Goal: Task Accomplishment & Management: Use online tool/utility

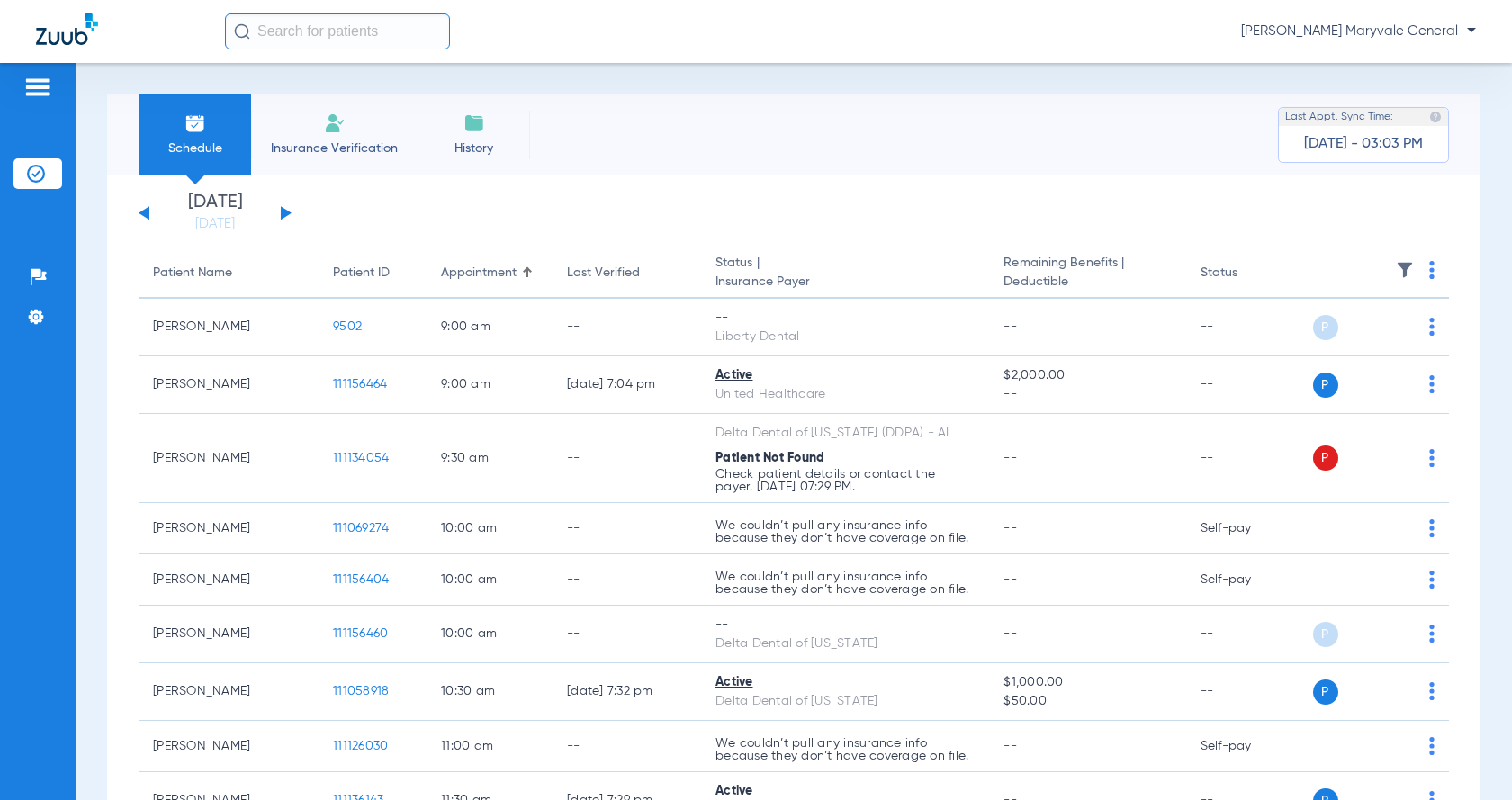
click at [358, 125] on li "Insurance Verification" at bounding box center [334, 134] width 166 height 81
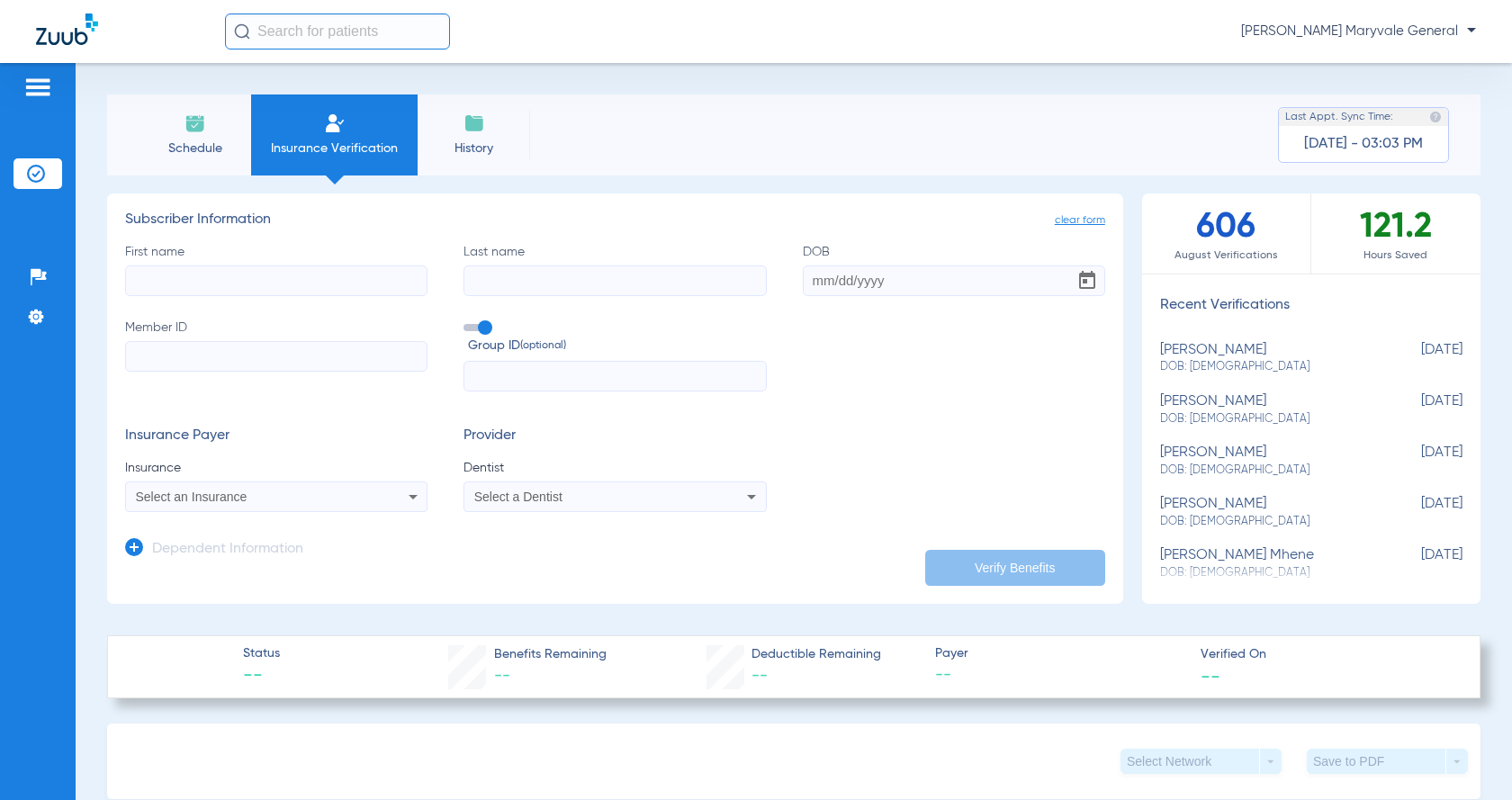
click at [332, 289] on input "First name" at bounding box center [276, 280] width 303 height 30
type input "n"
type input "[PERSON_NAME]"
type input "cedrano"
click at [818, 278] on input "05041967" at bounding box center [954, 280] width 303 height 30
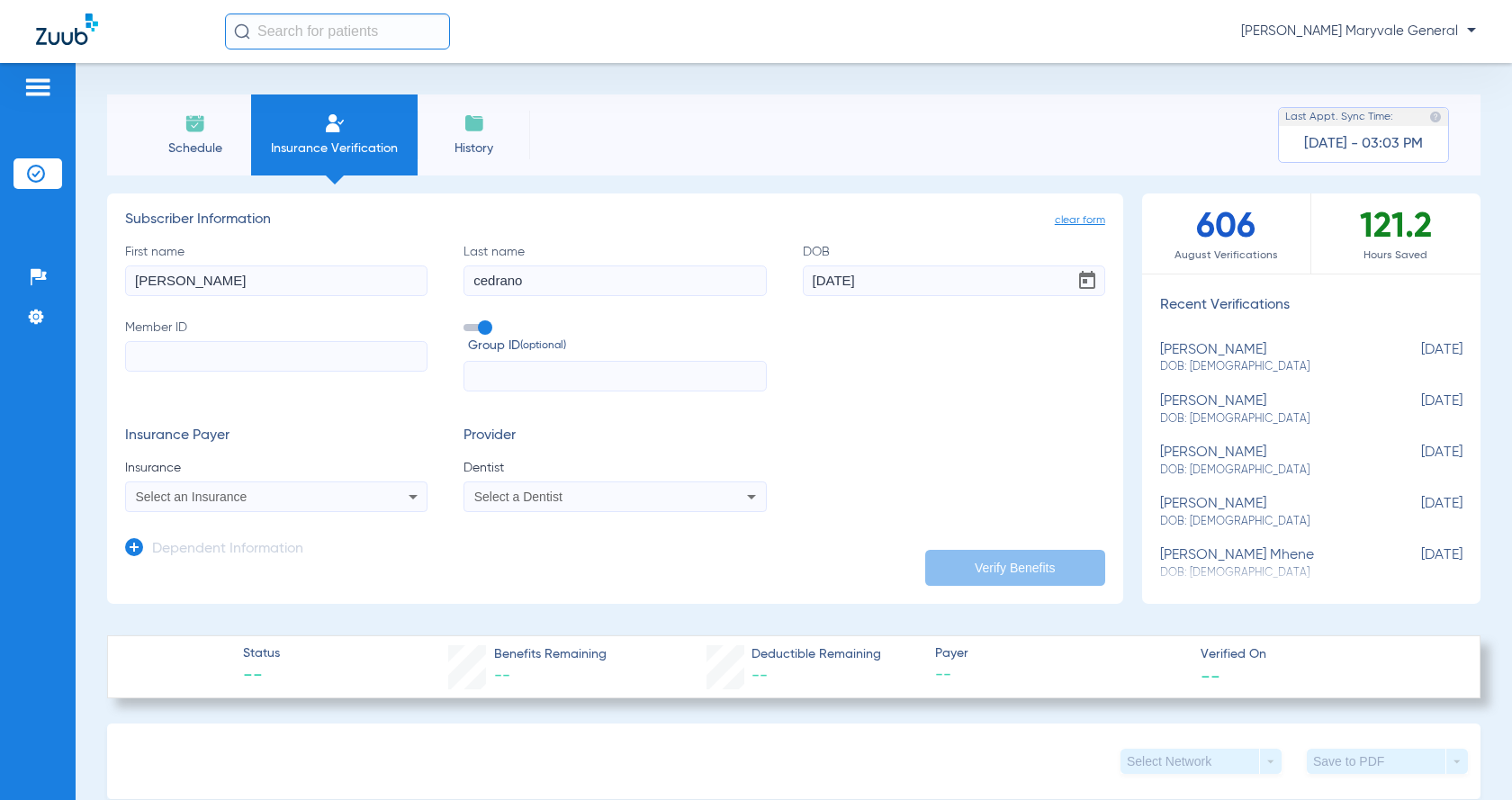
type input "[DATE]"
click at [246, 364] on input "Member ID" at bounding box center [276, 356] width 303 height 30
type input "765242799"
click at [510, 376] on input "text" at bounding box center [614, 376] width 303 height 30
type input "0"
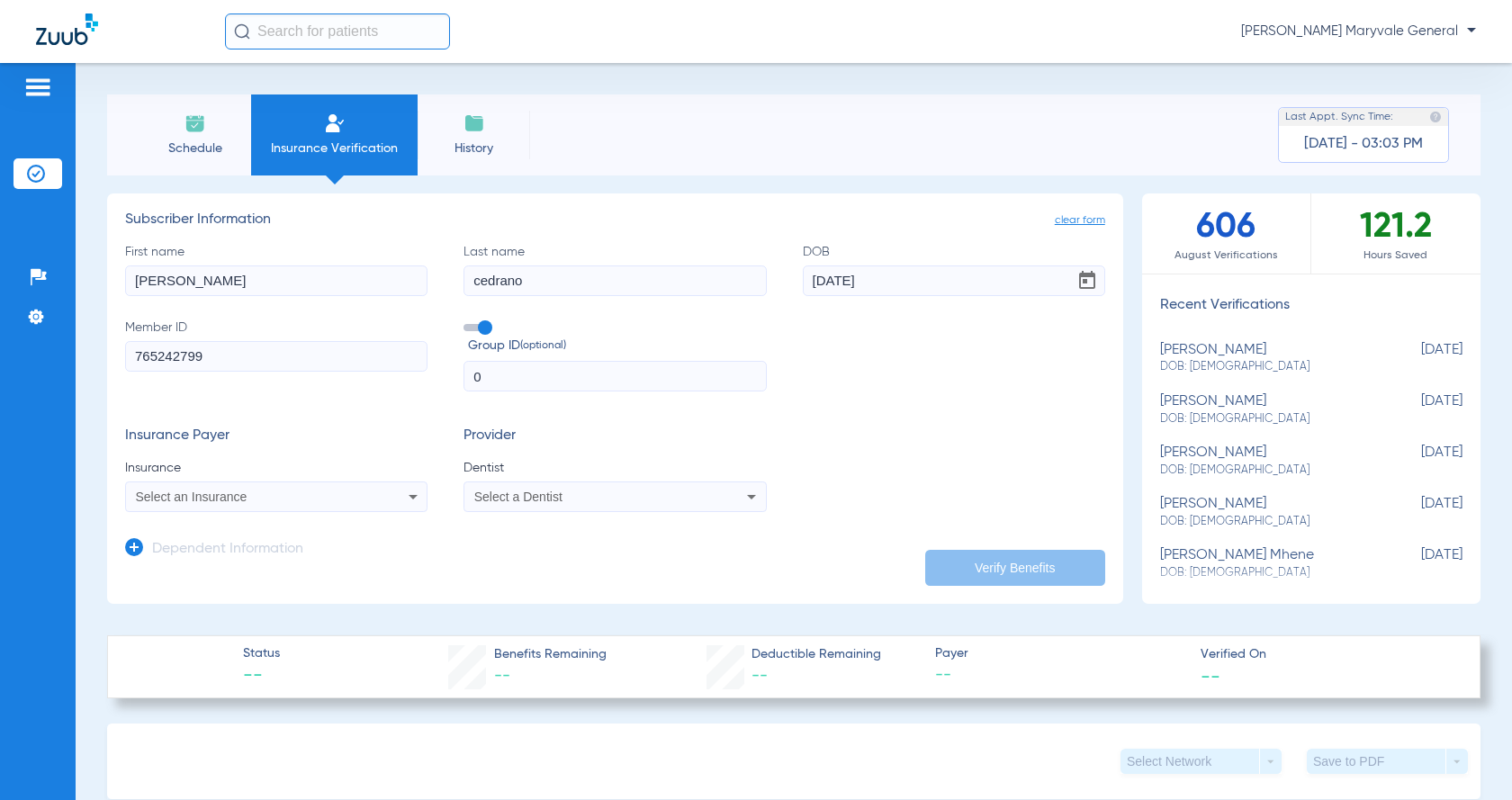
click at [184, 497] on span "Select an Insurance" at bounding box center [192, 496] width 112 height 15
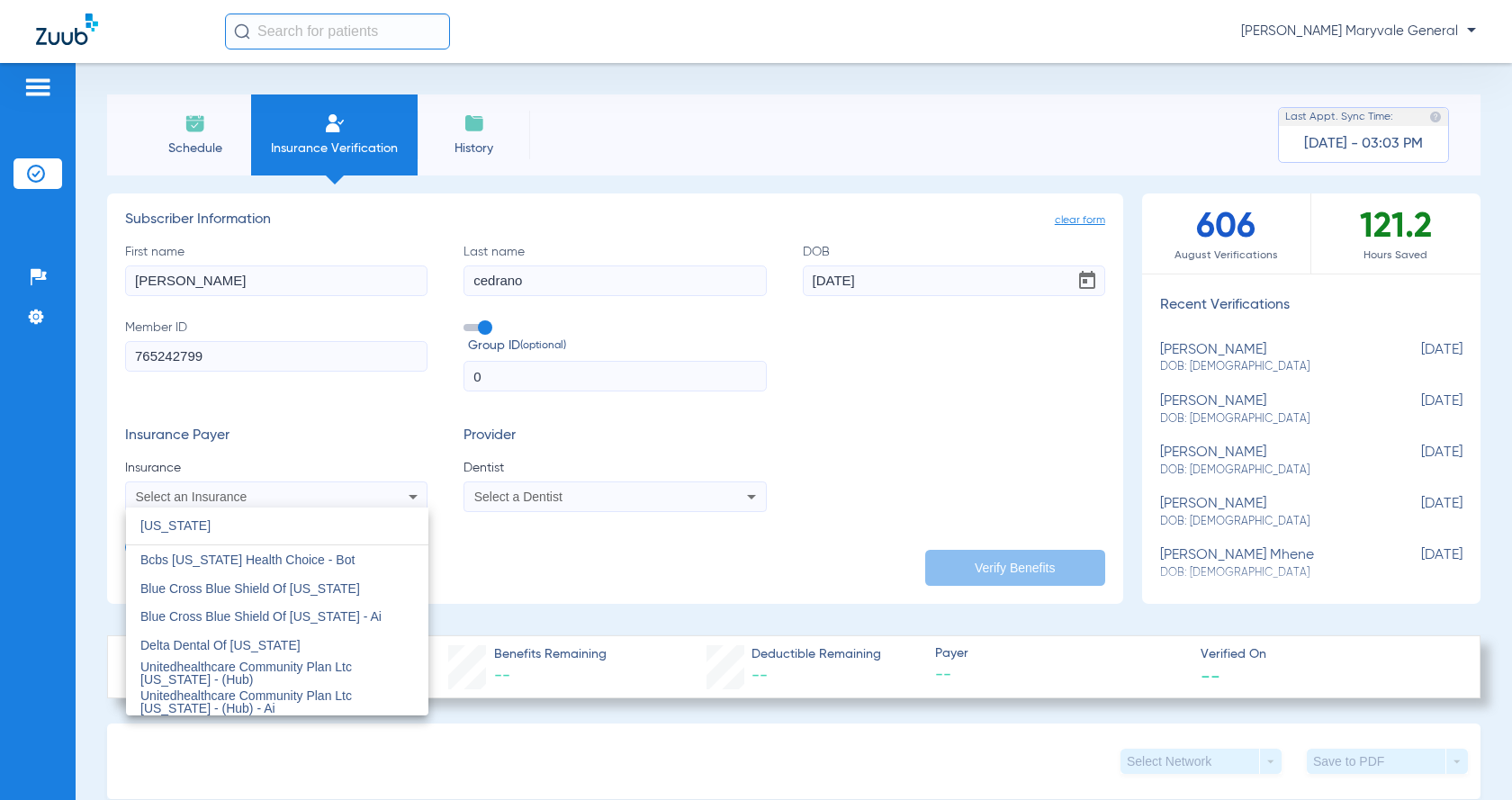
type input "[US_STATE]"
click at [222, 637] on mat-option "Delta Dental Of [US_STATE]" at bounding box center [277, 645] width 303 height 29
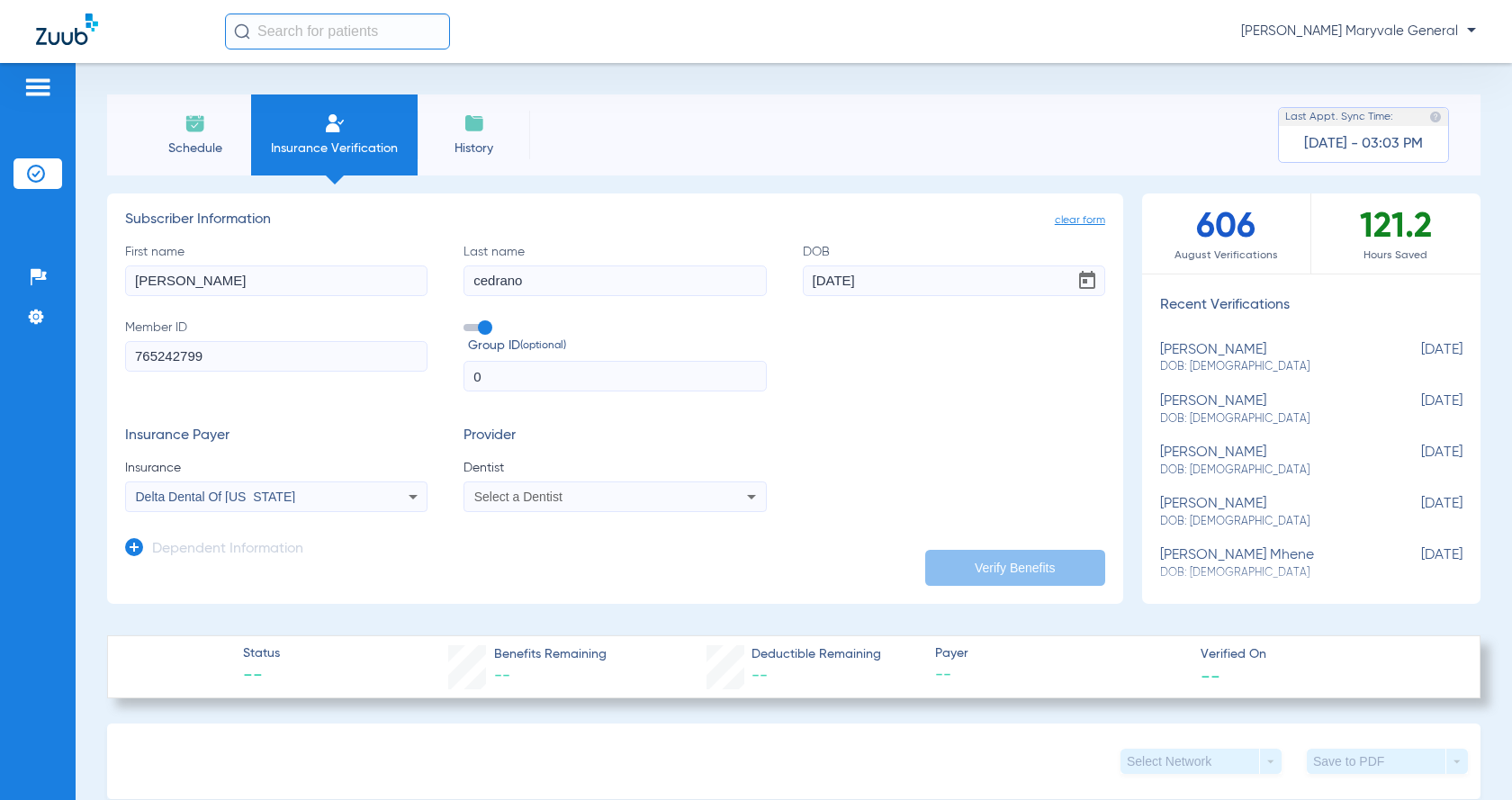
click at [521, 511] on mat-select "Select a Dentist" at bounding box center [614, 496] width 303 height 30
click at [539, 501] on span "Select a Dentist" at bounding box center [519, 496] width 89 height 15
type input "rei"
click at [546, 561] on span "[PERSON_NAME]" at bounding box center [528, 560] width 105 height 15
click at [968, 559] on button "Verify Benefits" at bounding box center [1015, 567] width 180 height 36
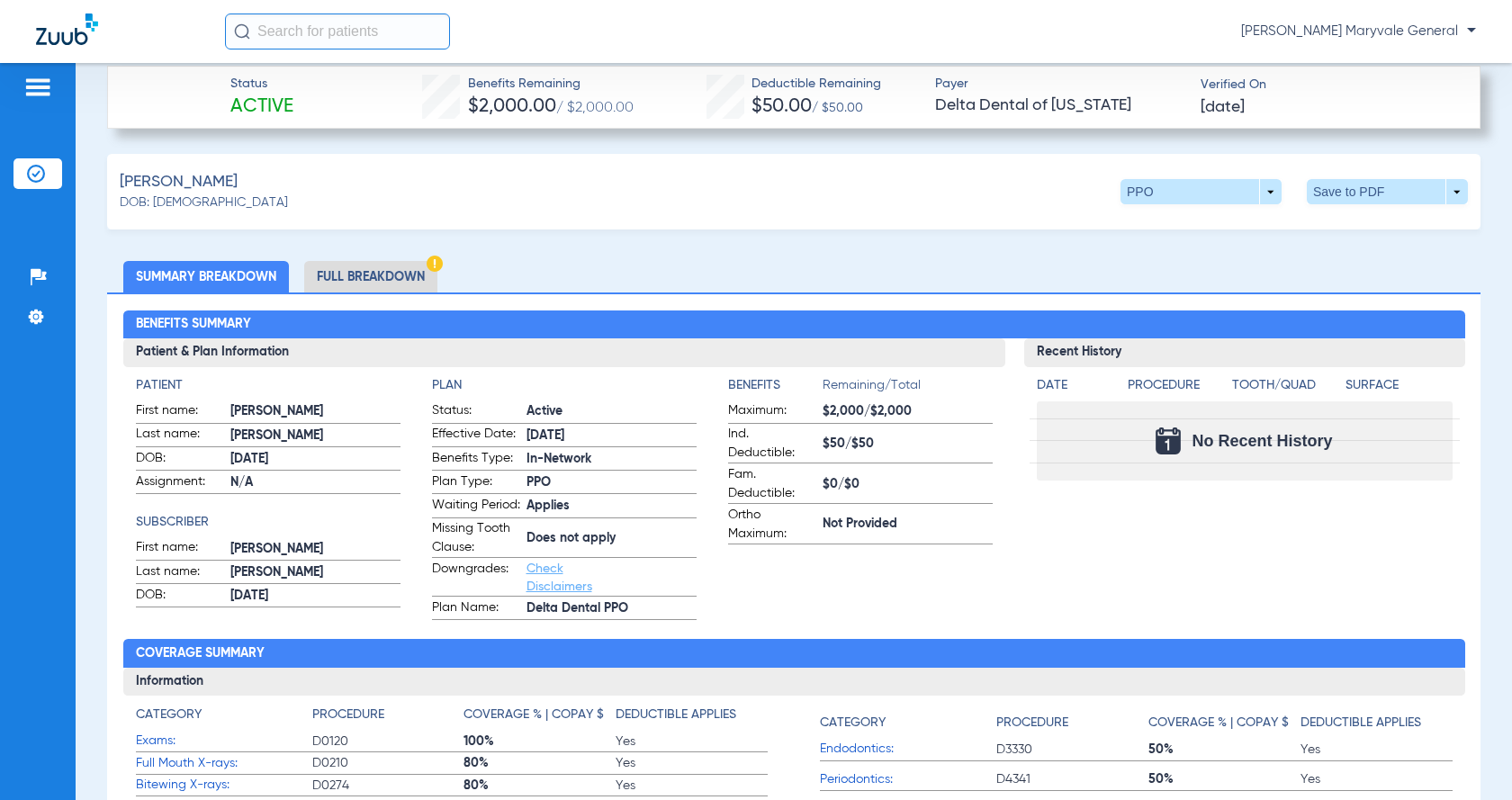
scroll to position [600, 0]
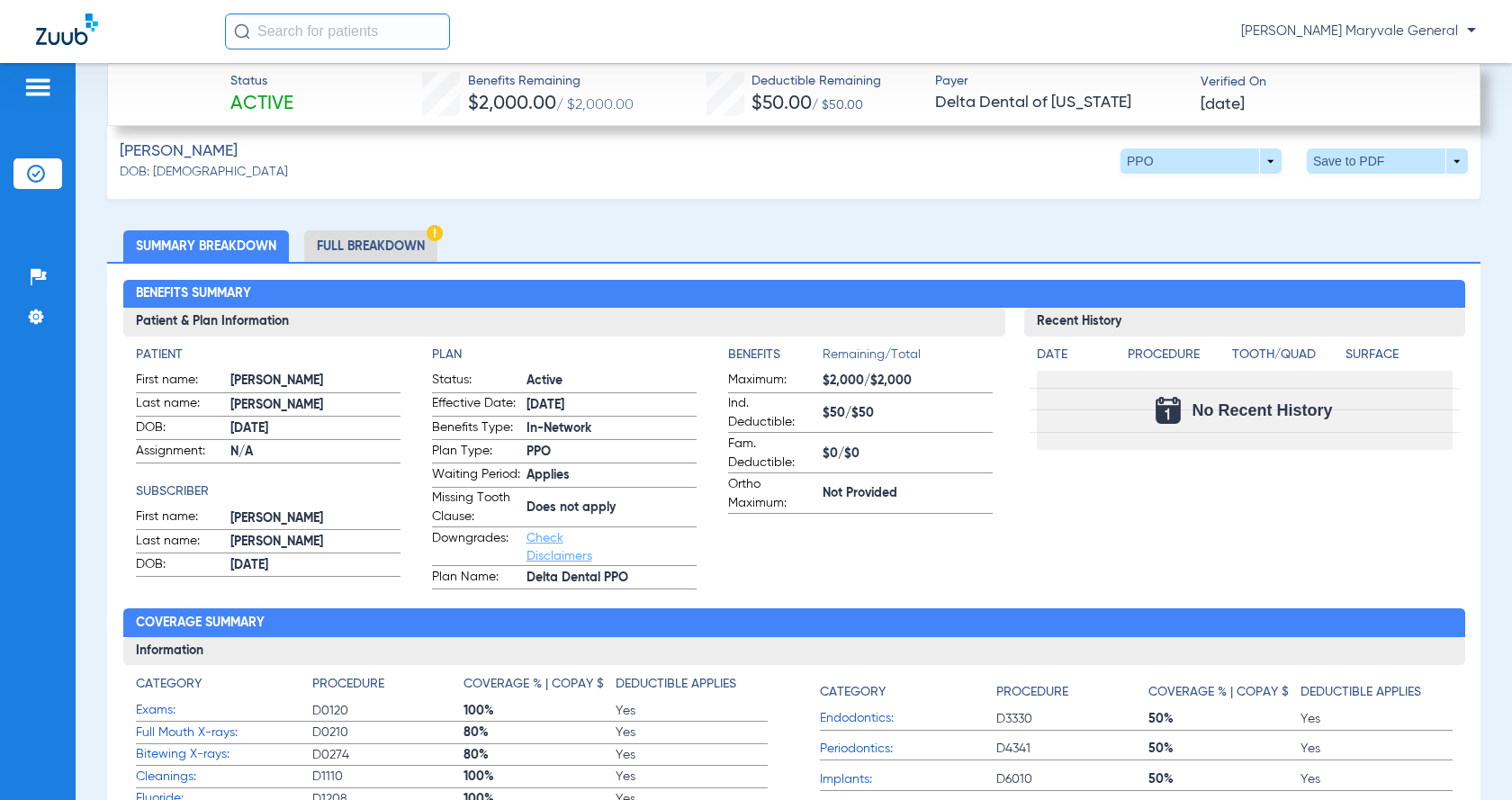
click at [389, 247] on li "Full Breakdown" at bounding box center [371, 246] width 133 height 31
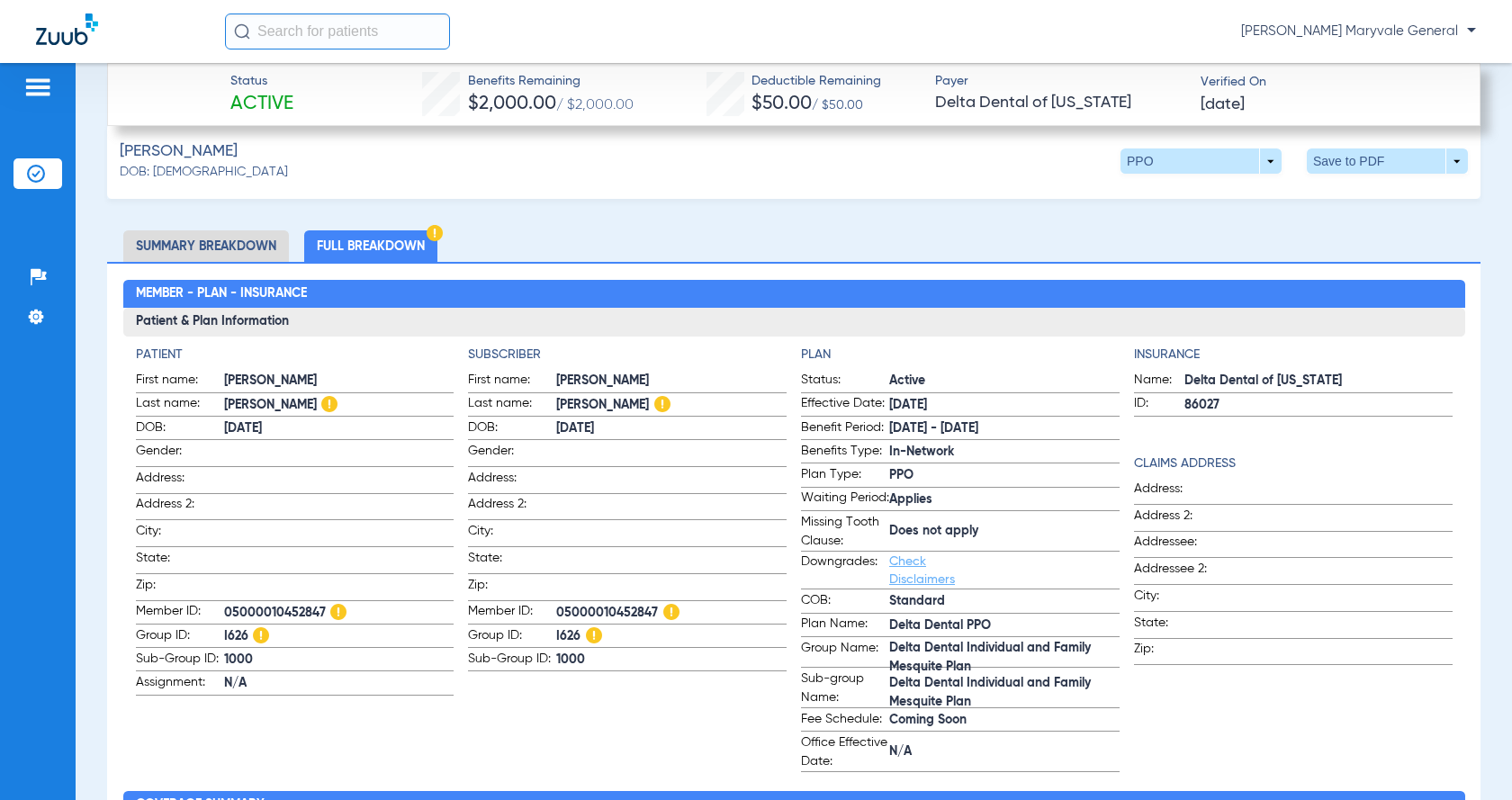
click at [571, 632] on span "I626" at bounding box center [671, 636] width 231 height 18
click at [570, 632] on span "I626" at bounding box center [671, 636] width 231 height 18
copy span "I626"
click at [934, 489] on label "Waiting Period: Applies" at bounding box center [959, 499] width 318 height 22
click at [253, 607] on span "05000010452847" at bounding box center [339, 613] width 231 height 18
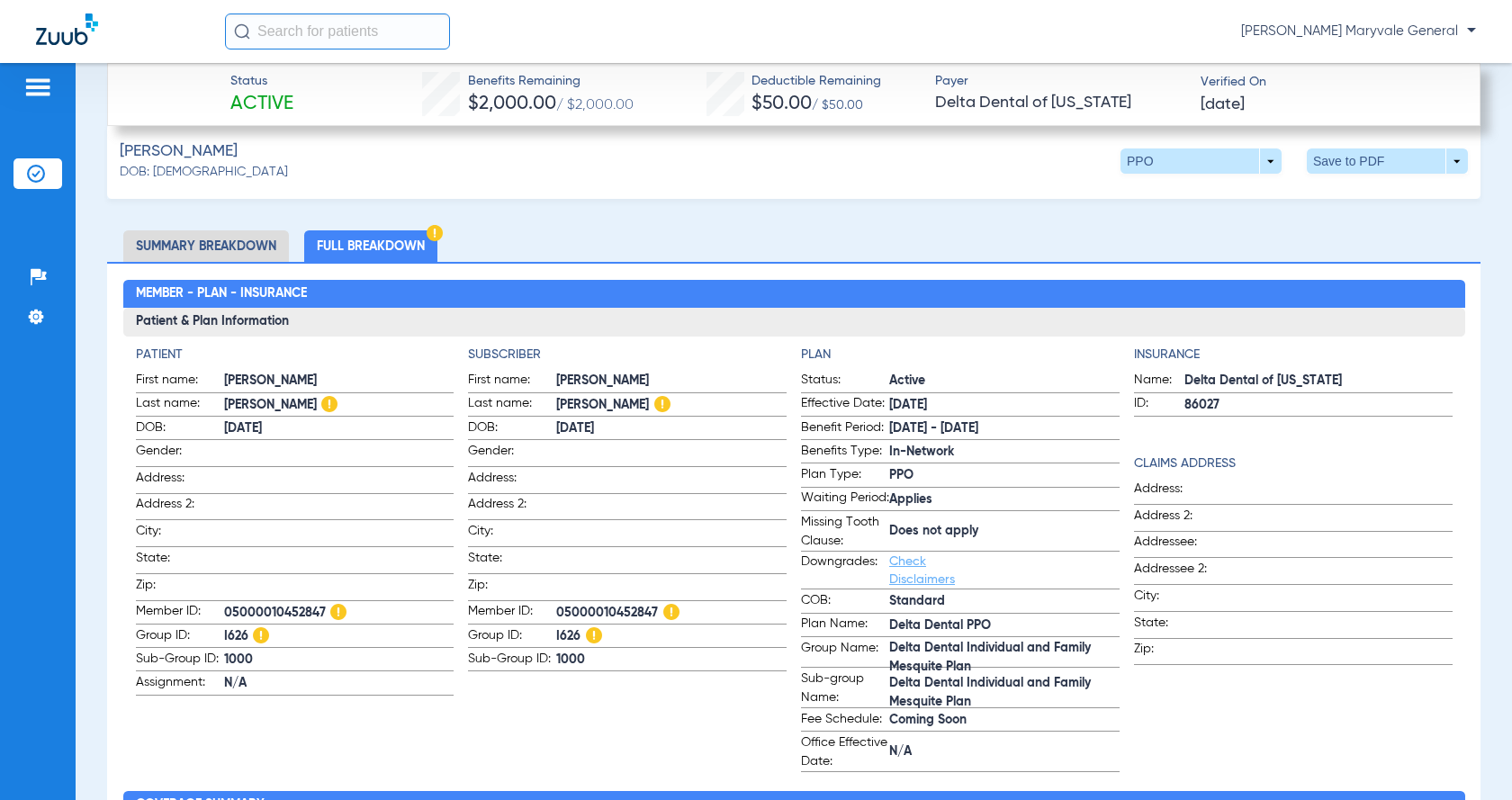
click at [253, 606] on span "05000010452847" at bounding box center [339, 613] width 231 height 18
copy span "05000010452847"
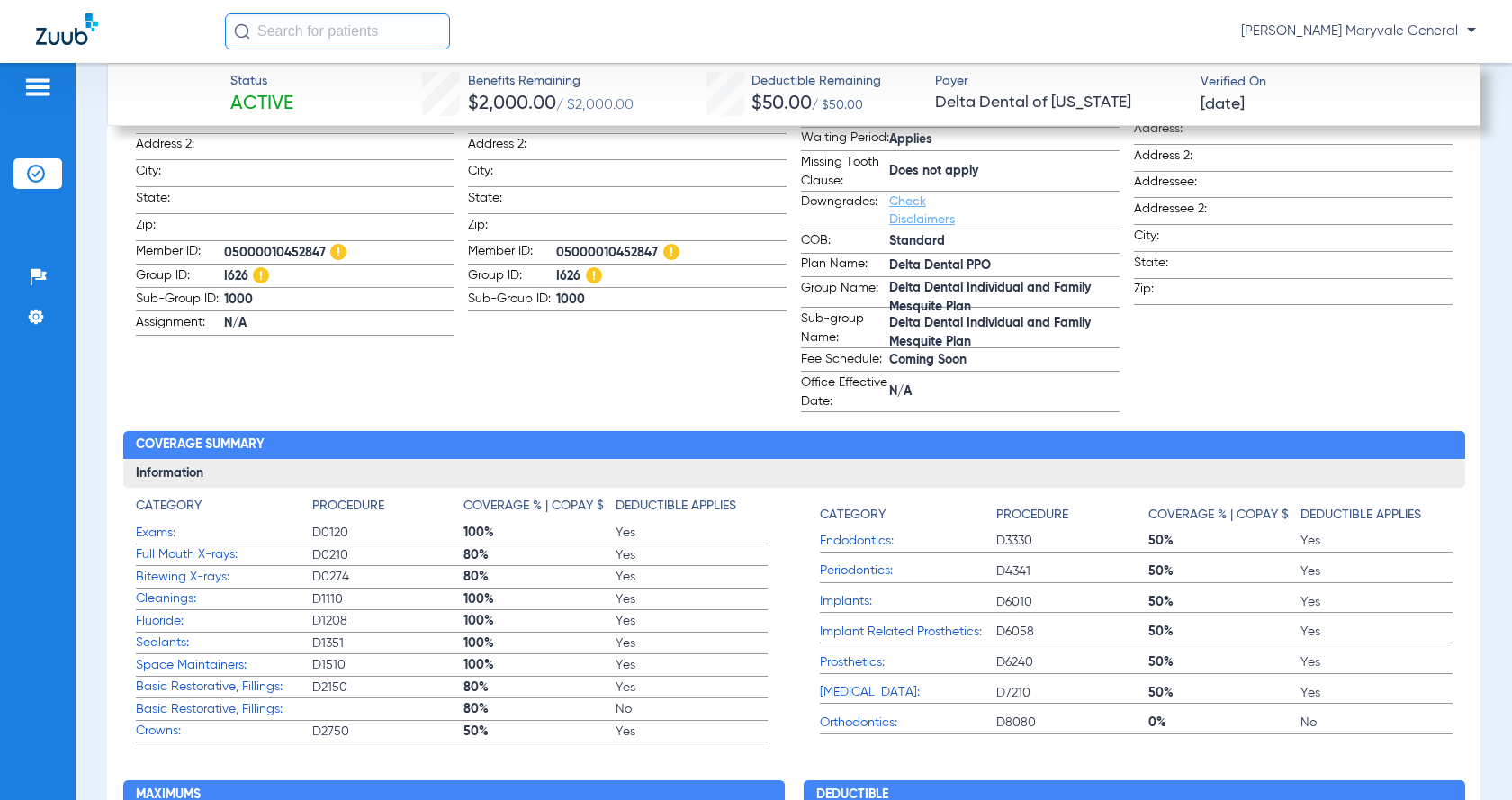
scroll to position [1080, 0]
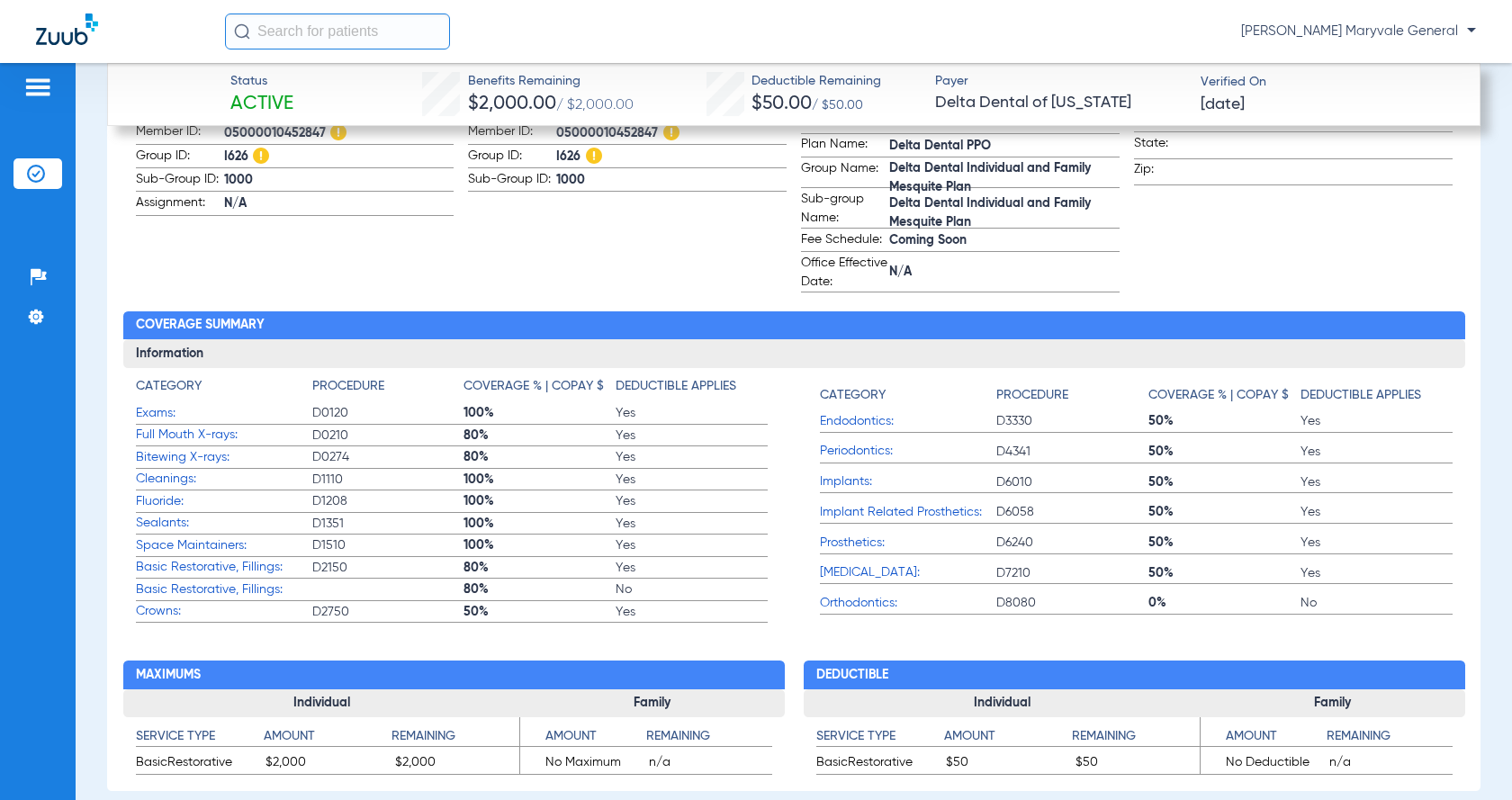
drag, startPoint x: 584, startPoint y: 434, endPoint x: 1090, endPoint y: 190, distance: 561.8
click at [1085, 186] on span "Delta Dental Individual and Family Mesquite Plan" at bounding box center [1004, 177] width 231 height 18
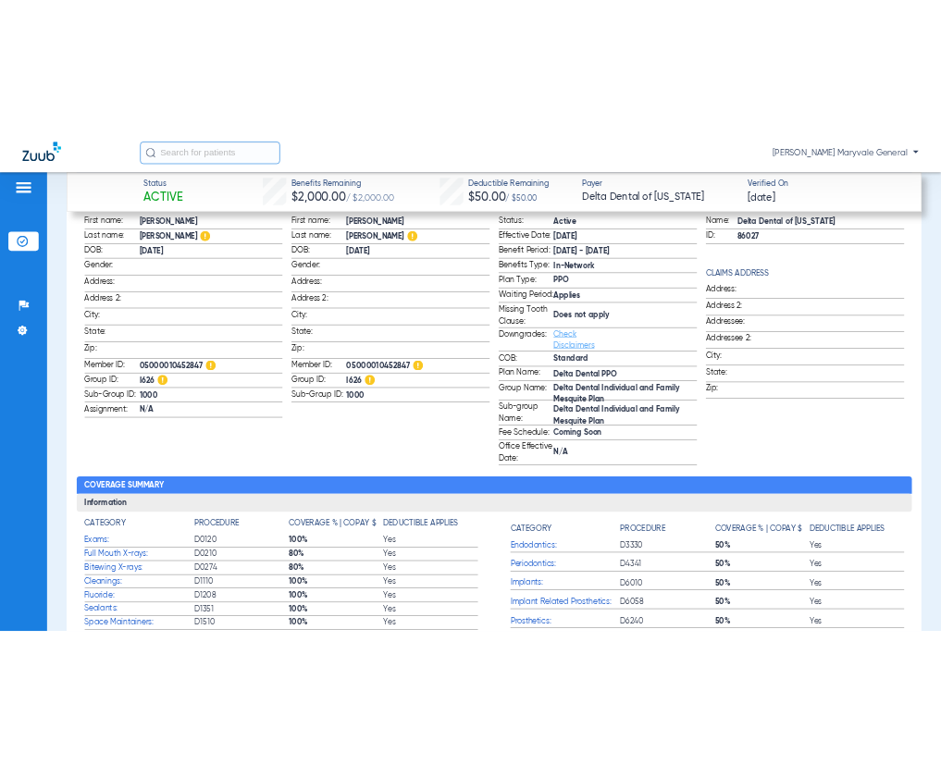
scroll to position [617, 0]
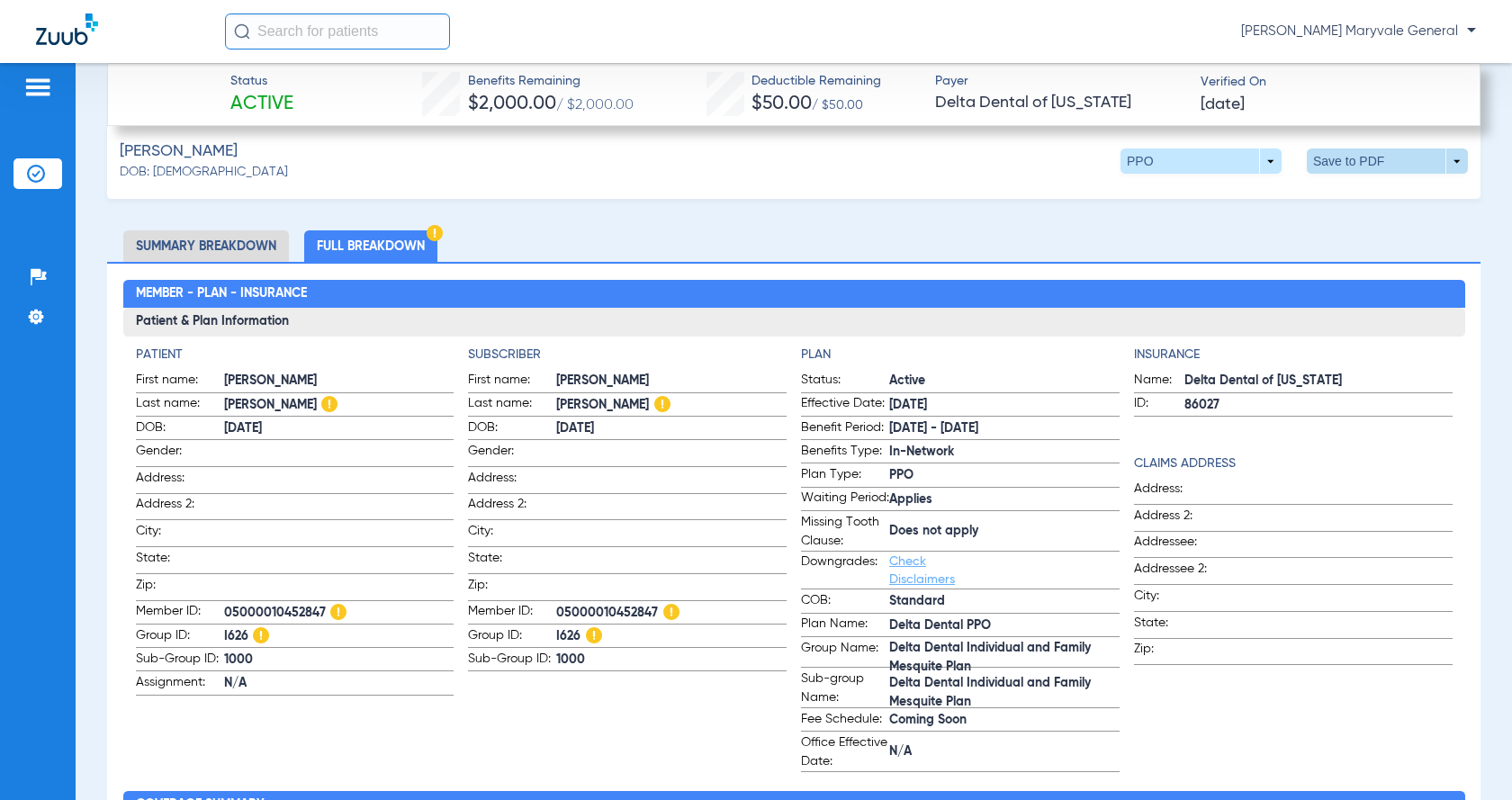
click at [1366, 164] on span at bounding box center [1387, 161] width 43 height 43
click at [1232, 193] on span "Save to PDF" at bounding box center [1239, 195] width 71 height 13
